Goal: Transaction & Acquisition: Download file/media

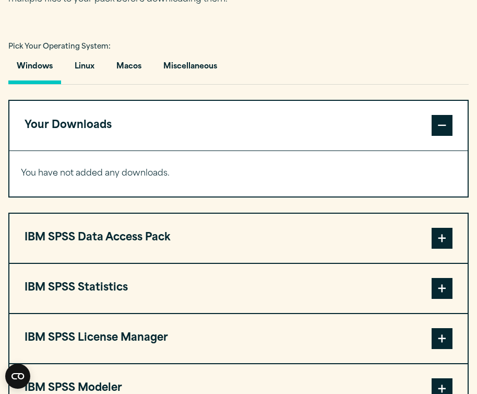
scroll to position [696, 0]
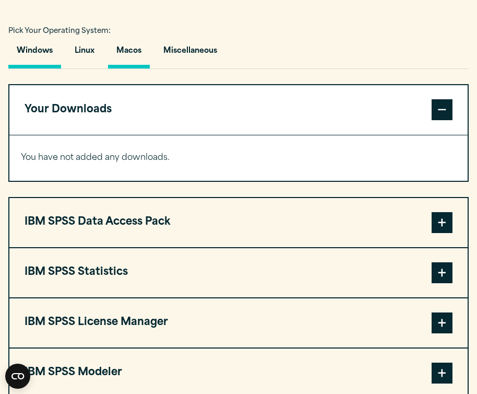
click at [134, 39] on button "Macos" at bounding box center [129, 54] width 42 height 30
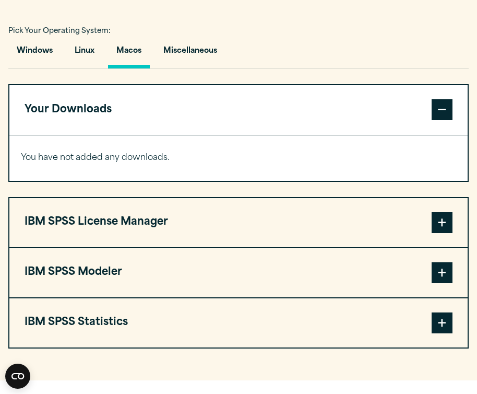
click at [324, 308] on button "IBM SPSS Statistics" at bounding box center [238, 322] width 459 height 49
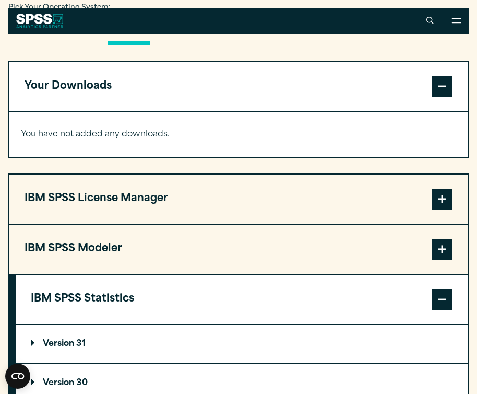
scroll to position [694, 0]
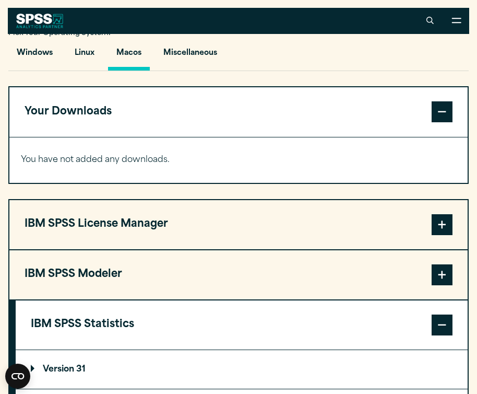
click at [88, 367] on summary "Version 31" at bounding box center [242, 369] width 452 height 39
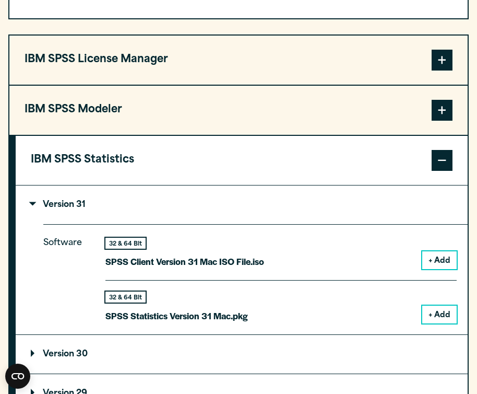
scroll to position [863, 0]
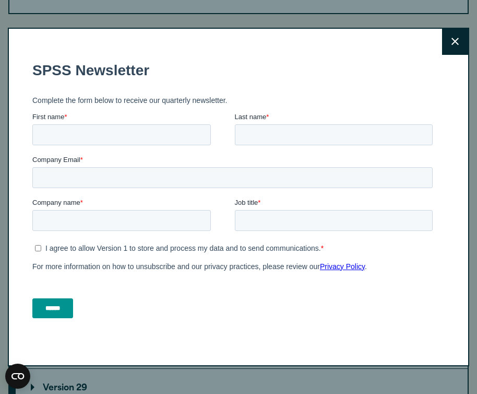
click at [457, 42] on icon at bounding box center [455, 41] width 7 height 7
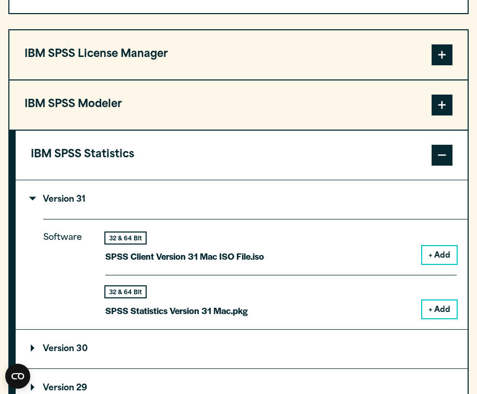
click at [442, 302] on button "+ Add" at bounding box center [440, 309] width 34 height 18
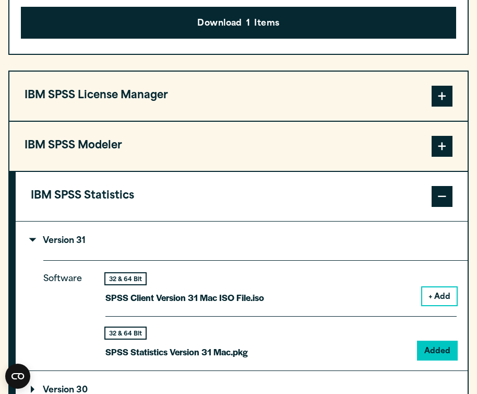
click at [442, 298] on button "+ Add" at bounding box center [440, 296] width 34 height 18
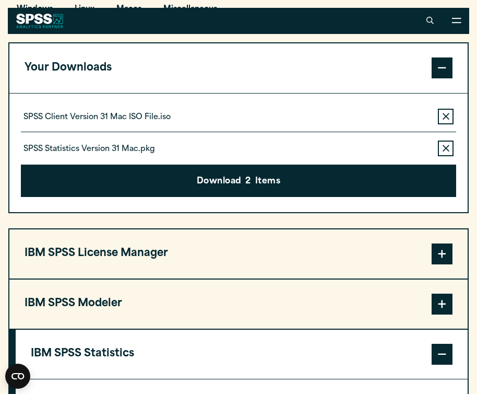
scroll to position [736, 0]
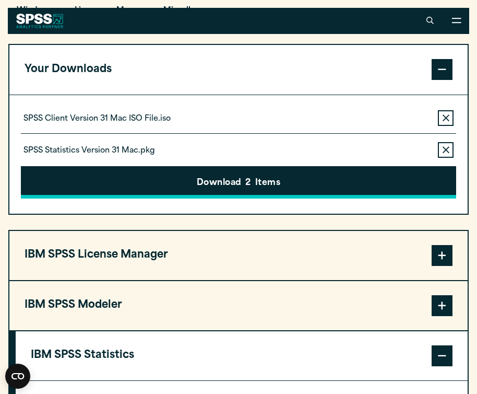
click at [340, 178] on button "Download 2 Items" at bounding box center [239, 182] width 436 height 32
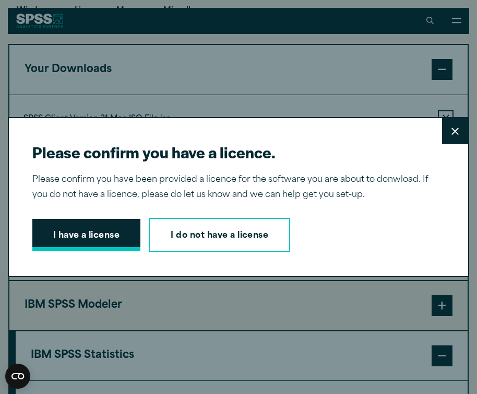
click at [122, 230] on button "I have a license" at bounding box center [86, 235] width 109 height 32
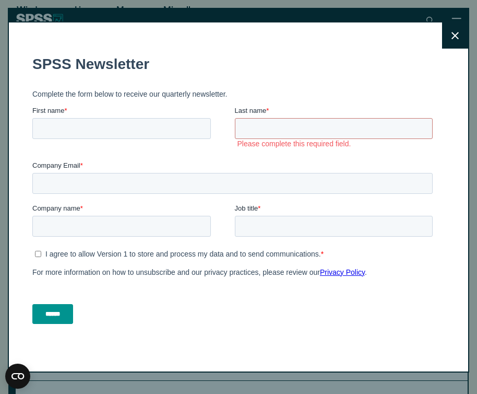
click at [460, 49] on button "Close" at bounding box center [455, 35] width 26 height 26
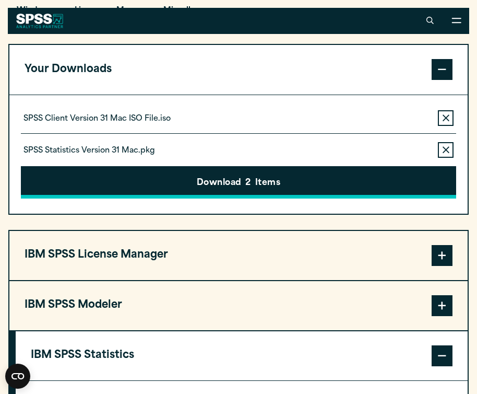
click at [295, 184] on button "Download 2 Items" at bounding box center [239, 182] width 436 height 32
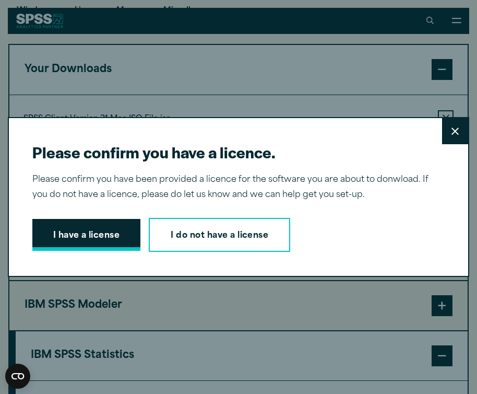
click at [68, 237] on button "I have a license" at bounding box center [86, 235] width 109 height 32
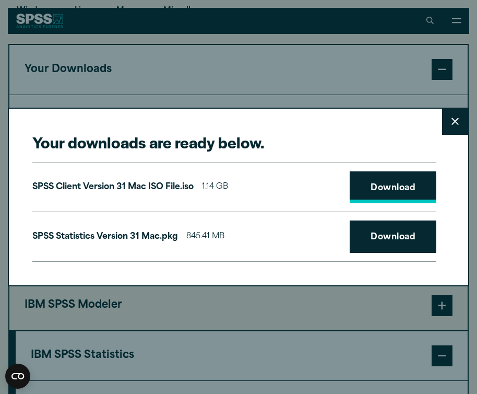
click at [361, 187] on link "Download" at bounding box center [393, 187] width 87 height 32
click at [390, 237] on link "Download" at bounding box center [393, 236] width 87 height 32
click at [466, 114] on button "Close" at bounding box center [455, 122] width 26 height 26
